Goal: Navigation & Orientation: Find specific page/section

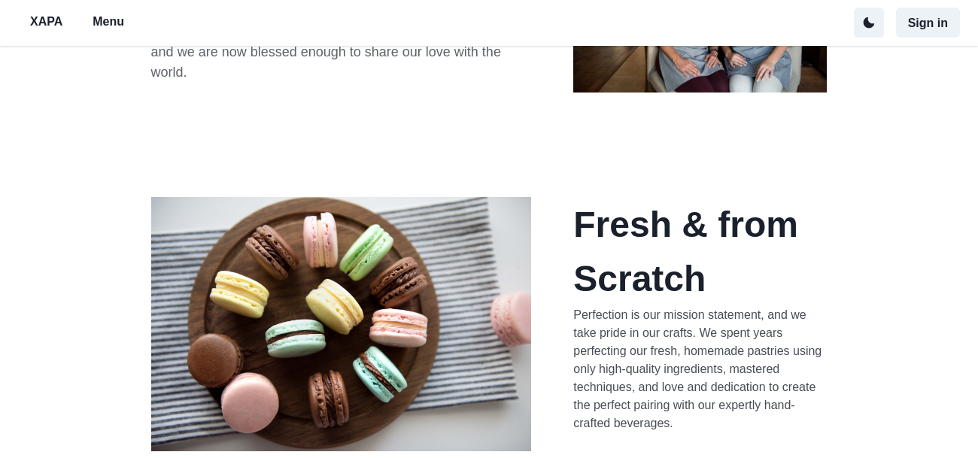
scroll to position [317, 0]
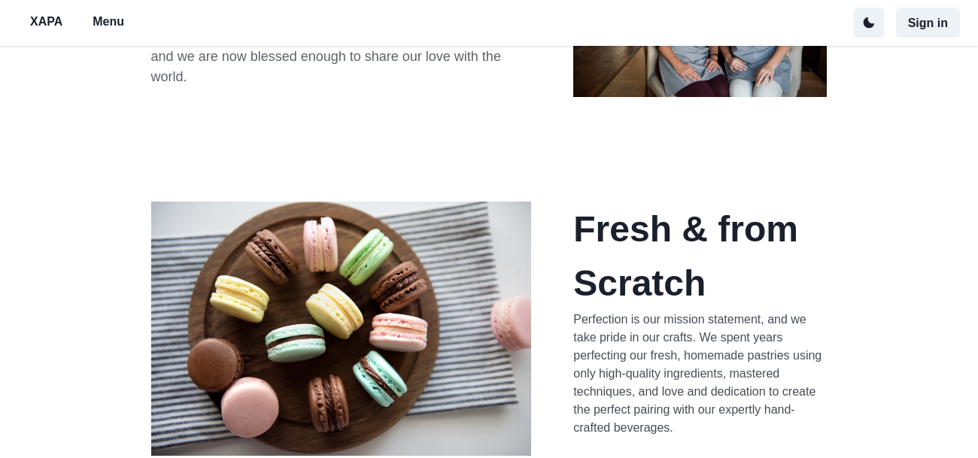
click at [123, 26] on p "Menu" at bounding box center [109, 22] width 32 height 18
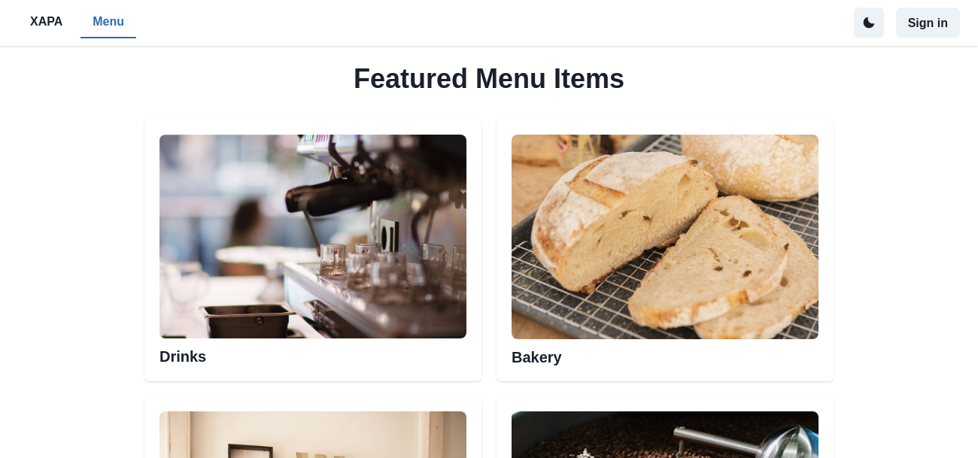
scroll to position [844, 0]
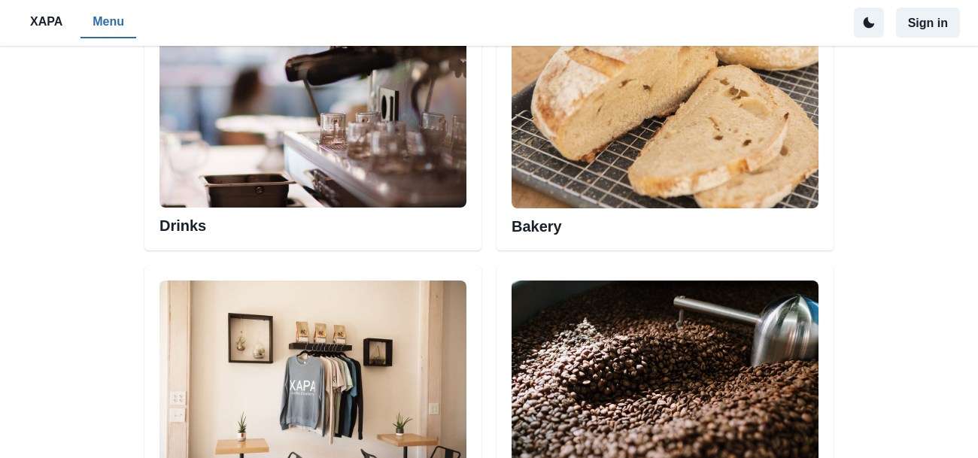
click at [344, 157] on img at bounding box center [313, 106] width 307 height 205
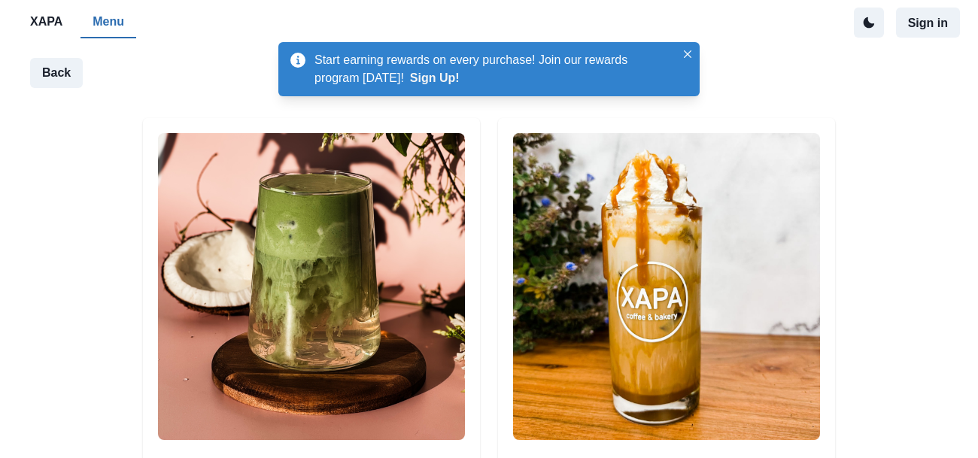
click at [38, 5] on div "XAPA Menu Sign in" at bounding box center [489, 23] width 978 height 46
click at [44, 32] on button "XAPA" at bounding box center [46, 23] width 56 height 32
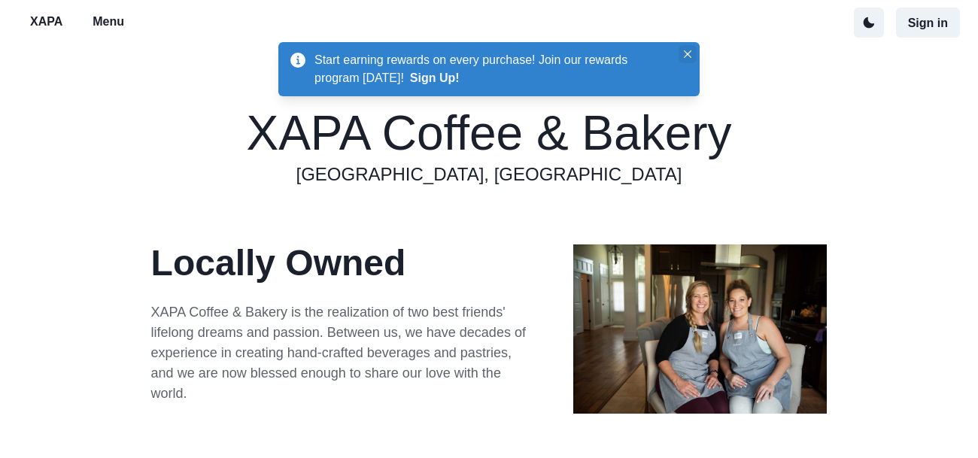
click at [681, 52] on button "Close" at bounding box center [688, 54] width 18 height 18
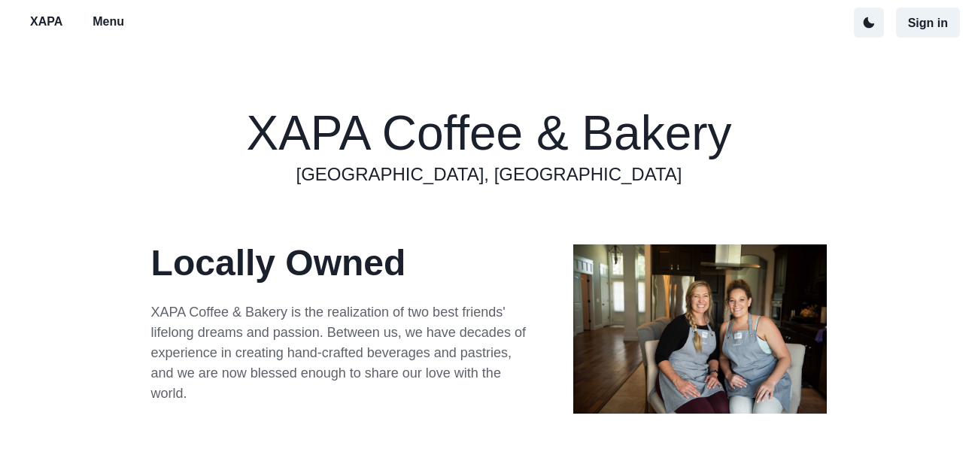
click at [105, 17] on p "Menu" at bounding box center [109, 22] width 32 height 18
